Goal: Task Accomplishment & Management: Manage account settings

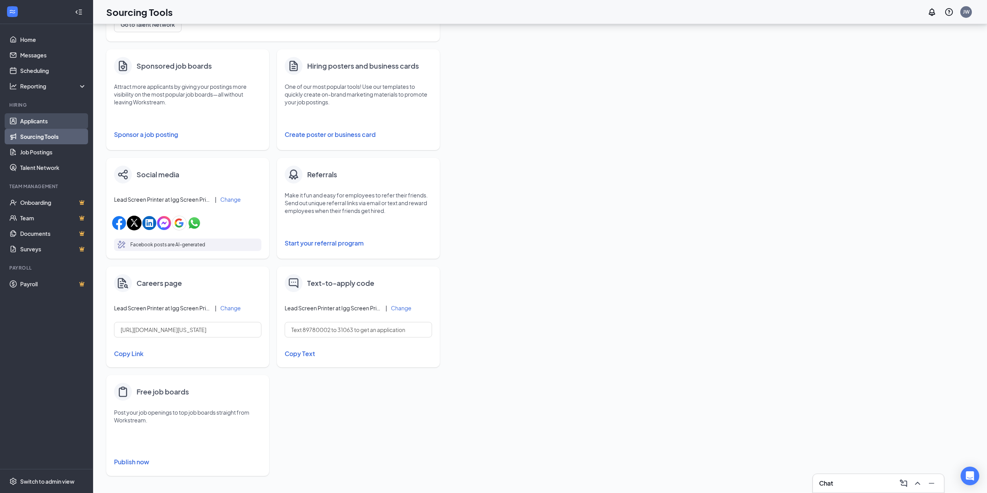
click at [33, 115] on link "Applicants" at bounding box center [53, 121] width 66 height 16
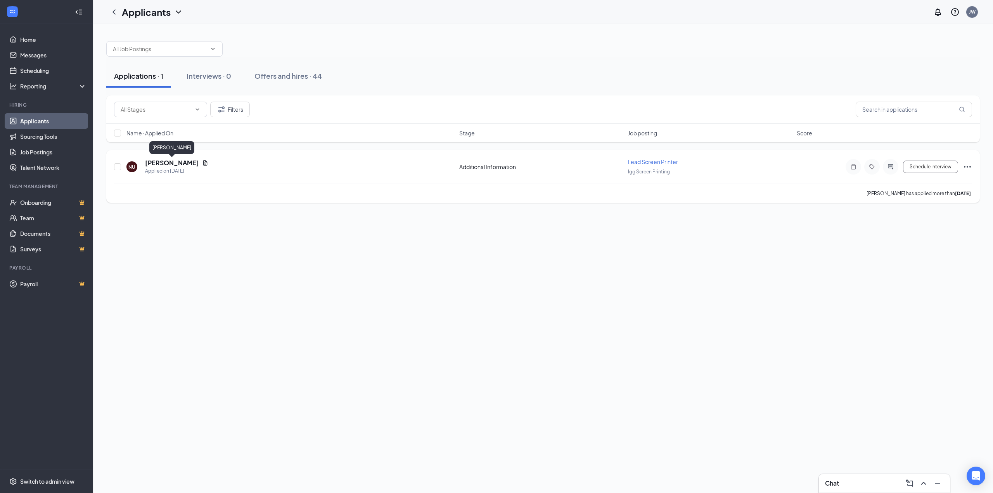
click at [176, 166] on h5 "[PERSON_NAME]" at bounding box center [172, 163] width 54 height 9
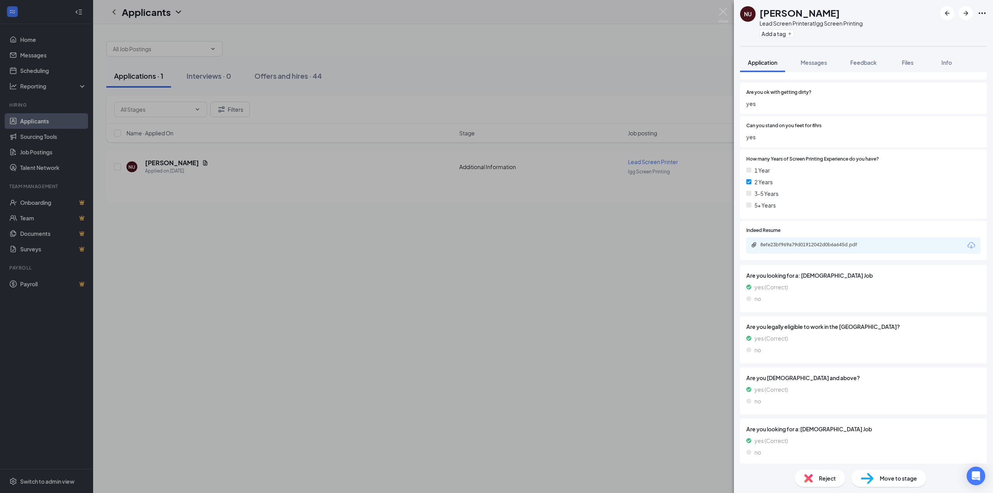
scroll to position [123, 0]
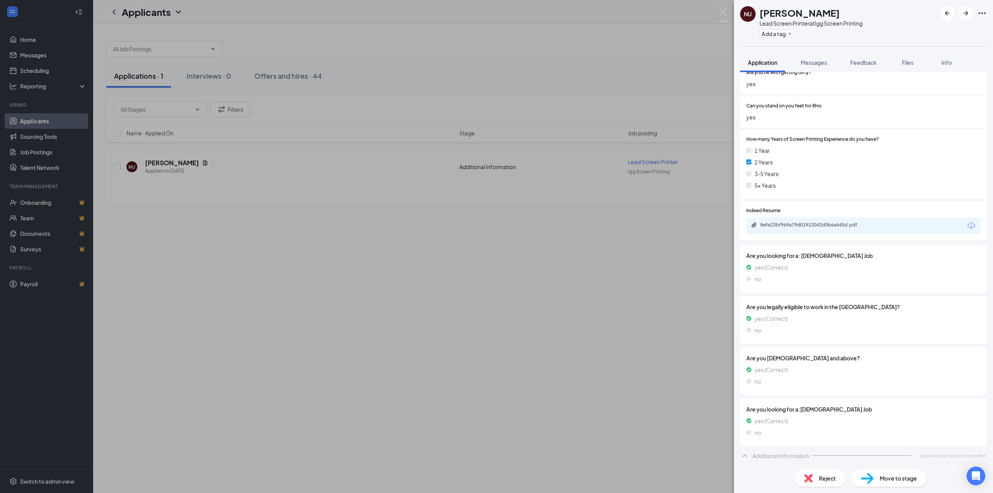
click at [824, 479] on span "Reject" at bounding box center [827, 478] width 17 height 9
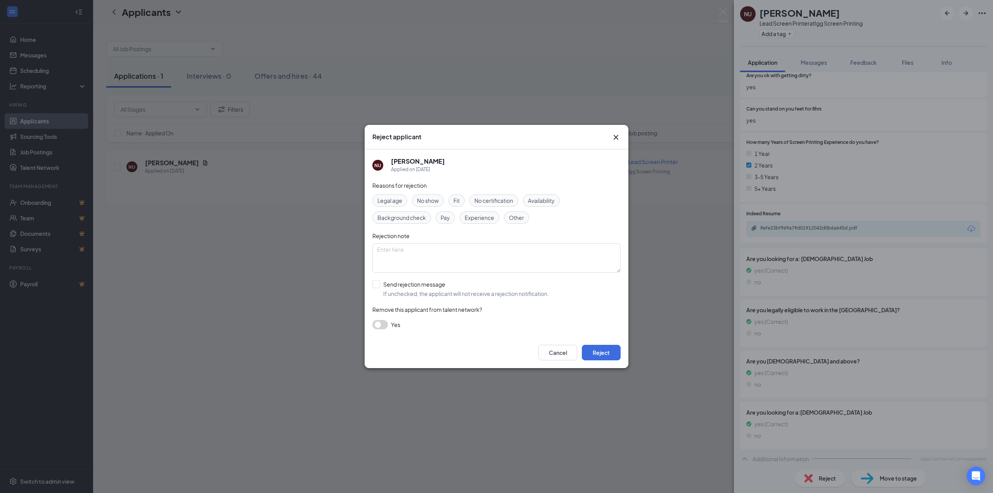
click at [515, 219] on span "Other" at bounding box center [516, 217] width 15 height 9
click at [440, 241] on div "Reasons for rejection Legal age No show Fit No certification Availability Backg…" at bounding box center [496, 259] width 248 height 156
click at [434, 245] on textarea at bounding box center [496, 257] width 248 height 29
type textarea "Lack of communication"
click at [378, 285] on input "Send rejection message If unchecked, the applicant will not receive a rejection…" at bounding box center [460, 288] width 176 height 17
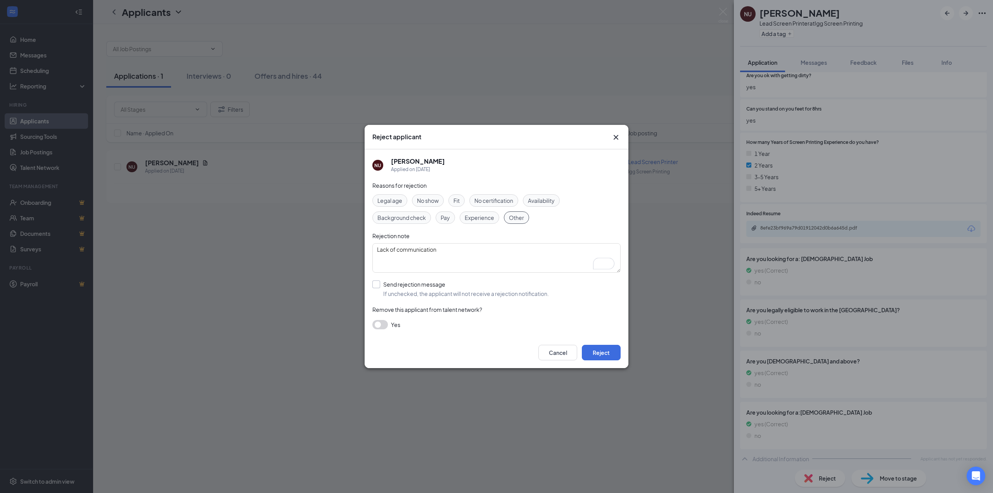
checkbox input "true"
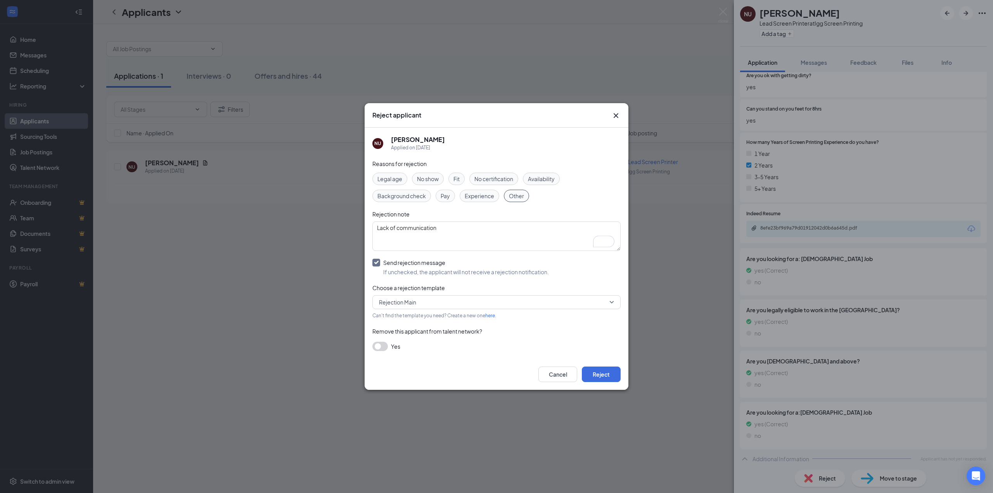
click at [376, 348] on button "button" at bounding box center [380, 346] width 16 height 9
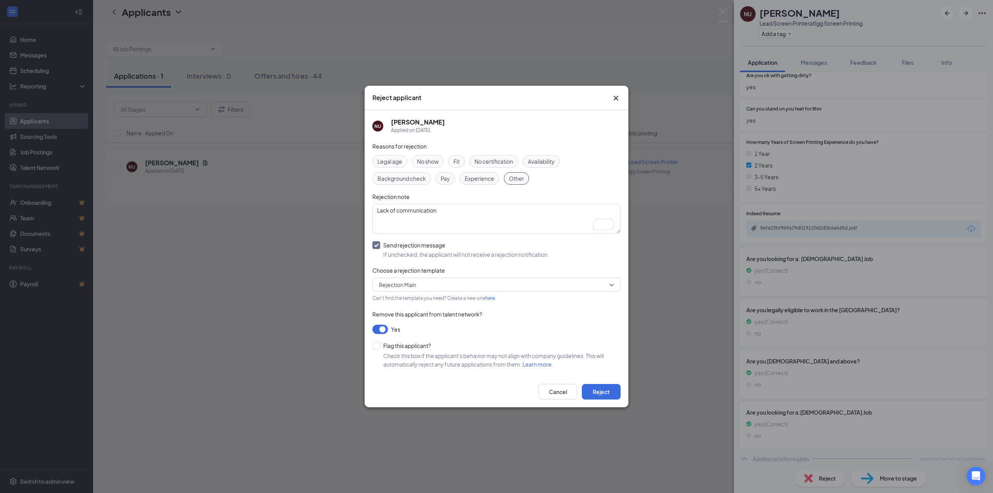
click at [383, 330] on button "button" at bounding box center [380, 329] width 16 height 9
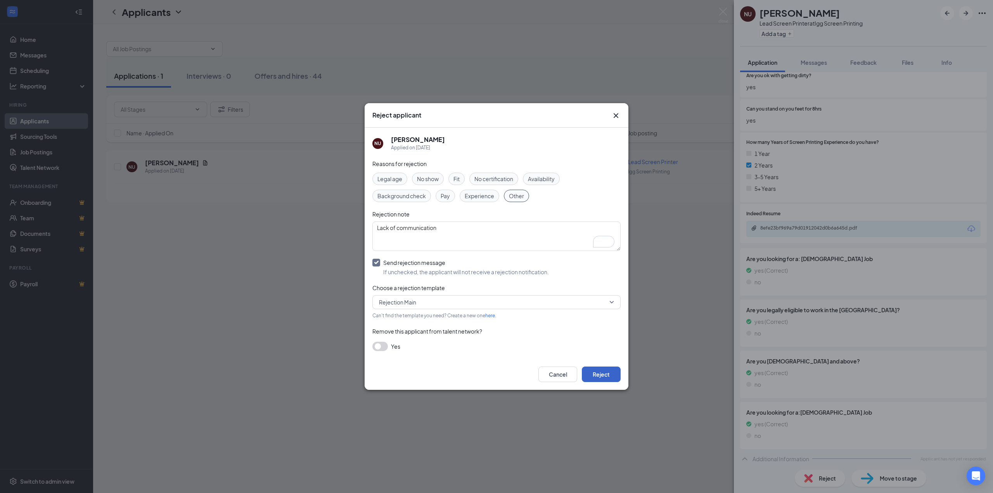
click at [601, 380] on button "Reject" at bounding box center [601, 375] width 39 height 16
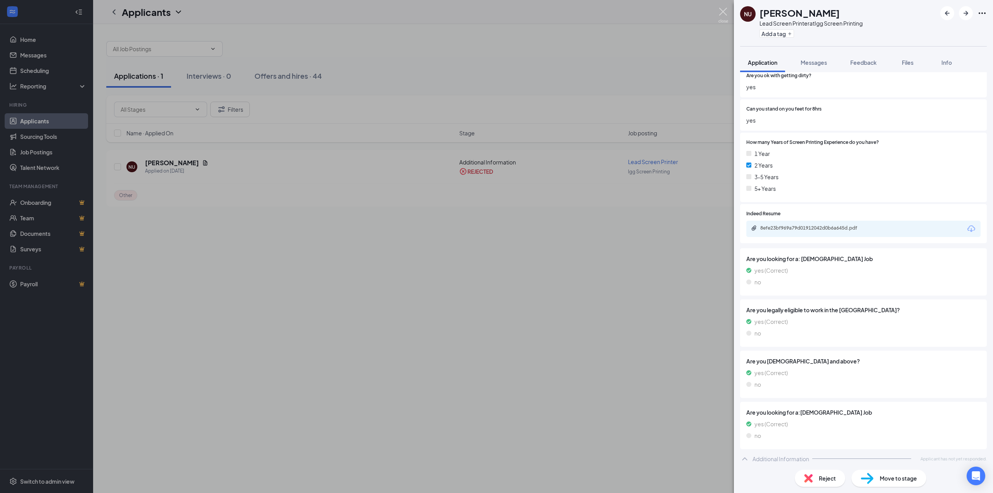
click at [723, 14] on img at bounding box center [723, 15] width 10 height 15
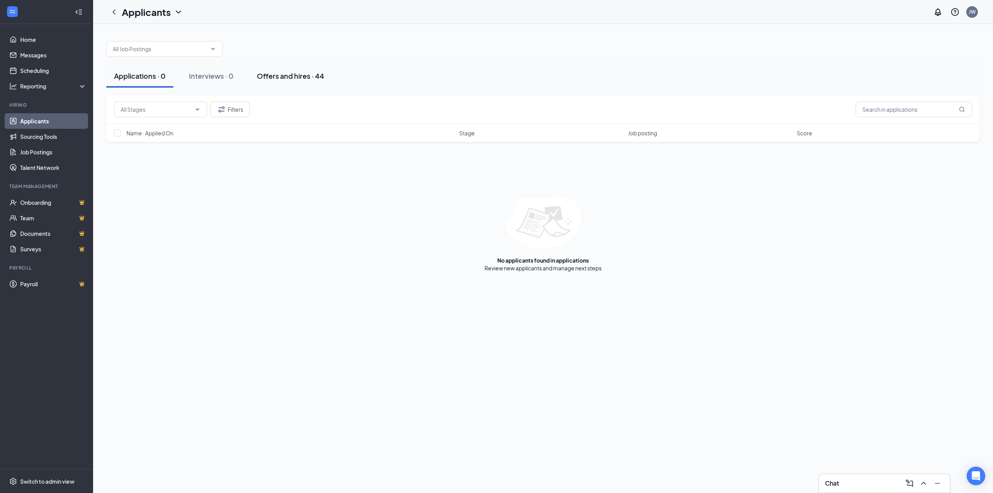
click at [280, 79] on div "Offers and hires · 44" at bounding box center [290, 76] width 67 height 10
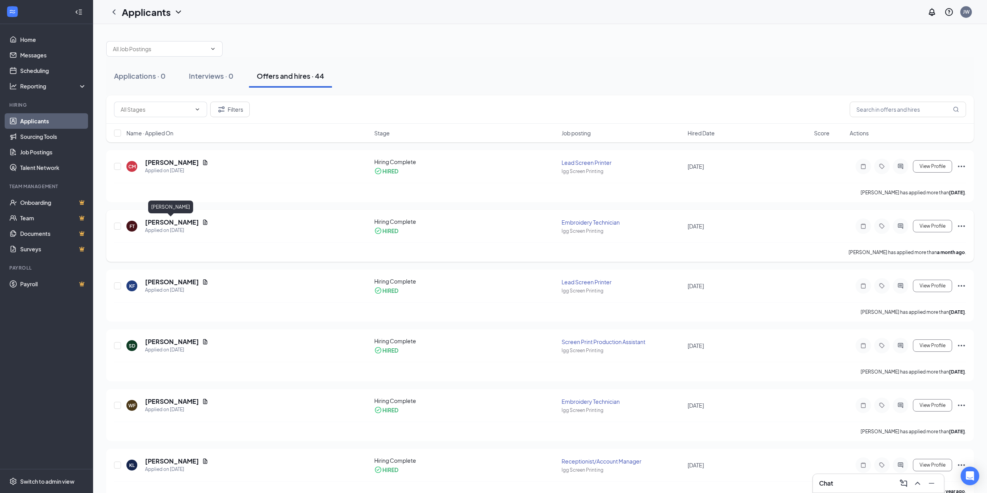
click at [164, 221] on h5 "[PERSON_NAME]" at bounding box center [172, 222] width 54 height 9
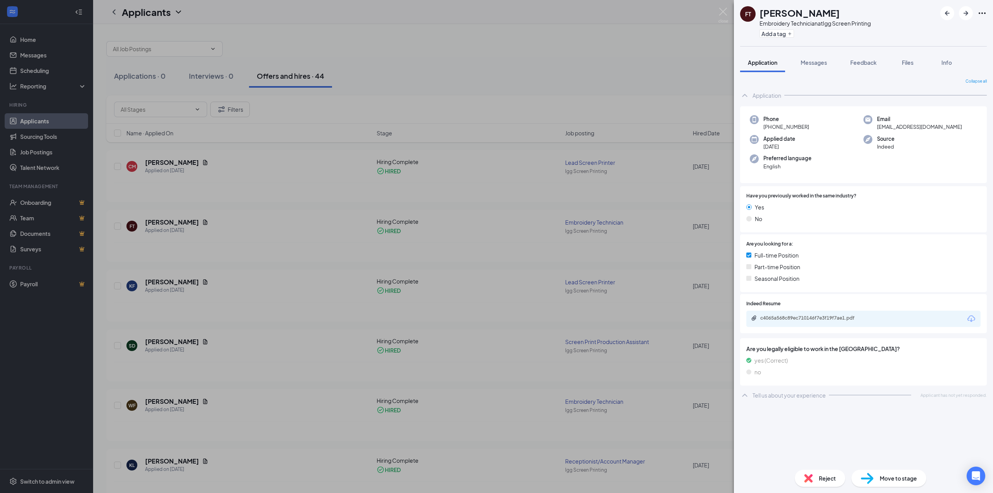
drag, startPoint x: 838, startPoint y: 14, endPoint x: 760, endPoint y: 14, distance: 78.0
click at [760, 14] on div "[PERSON_NAME]" at bounding box center [814, 12] width 111 height 13
copy h1 "[PERSON_NAME]"
